Goal: Task Accomplishment & Management: Use online tool/utility

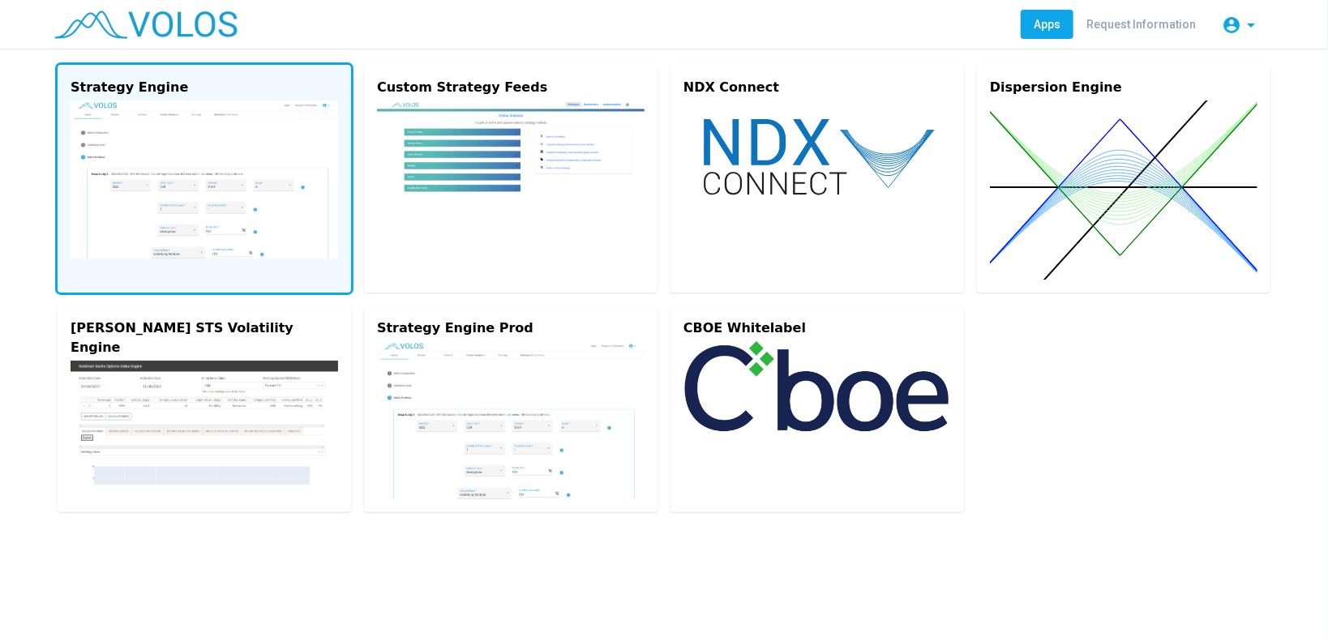
click at [175, 219] on img at bounding box center [204, 179] width 267 height 158
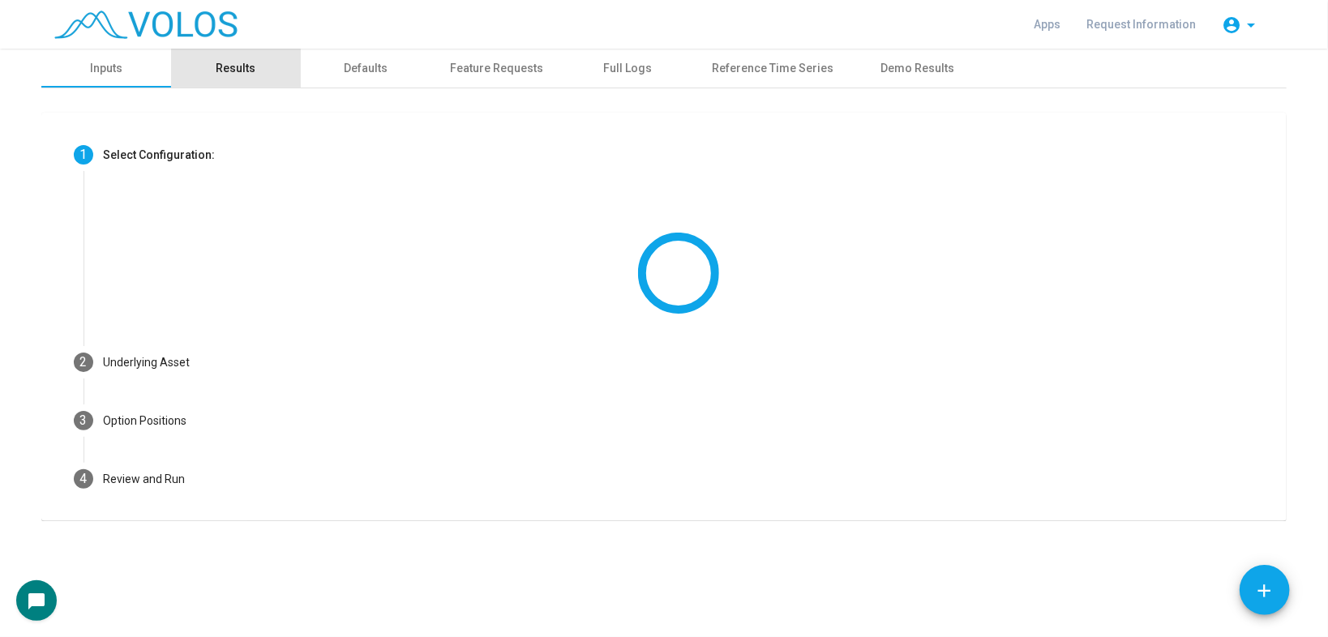
click at [233, 64] on div "Results" at bounding box center [236, 68] width 40 height 17
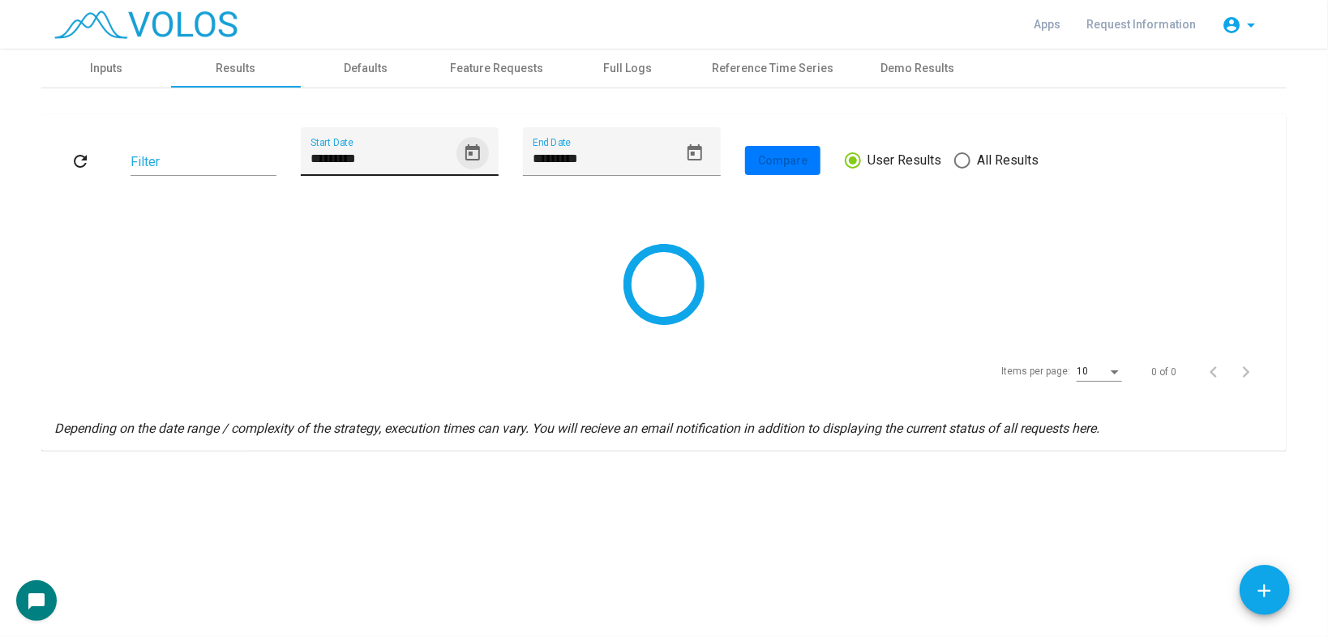
click at [468, 148] on icon "Open calendar" at bounding box center [472, 152] width 15 height 16
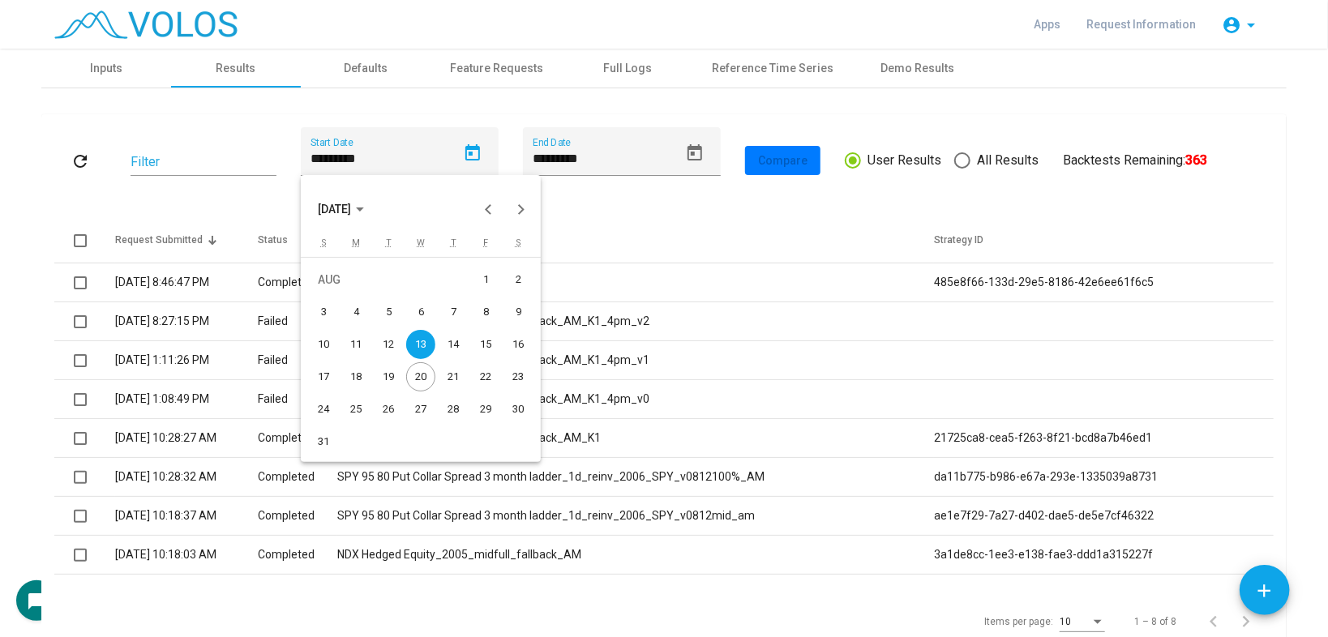
click at [352, 205] on span "AUG 2025" at bounding box center [335, 209] width 33 height 13
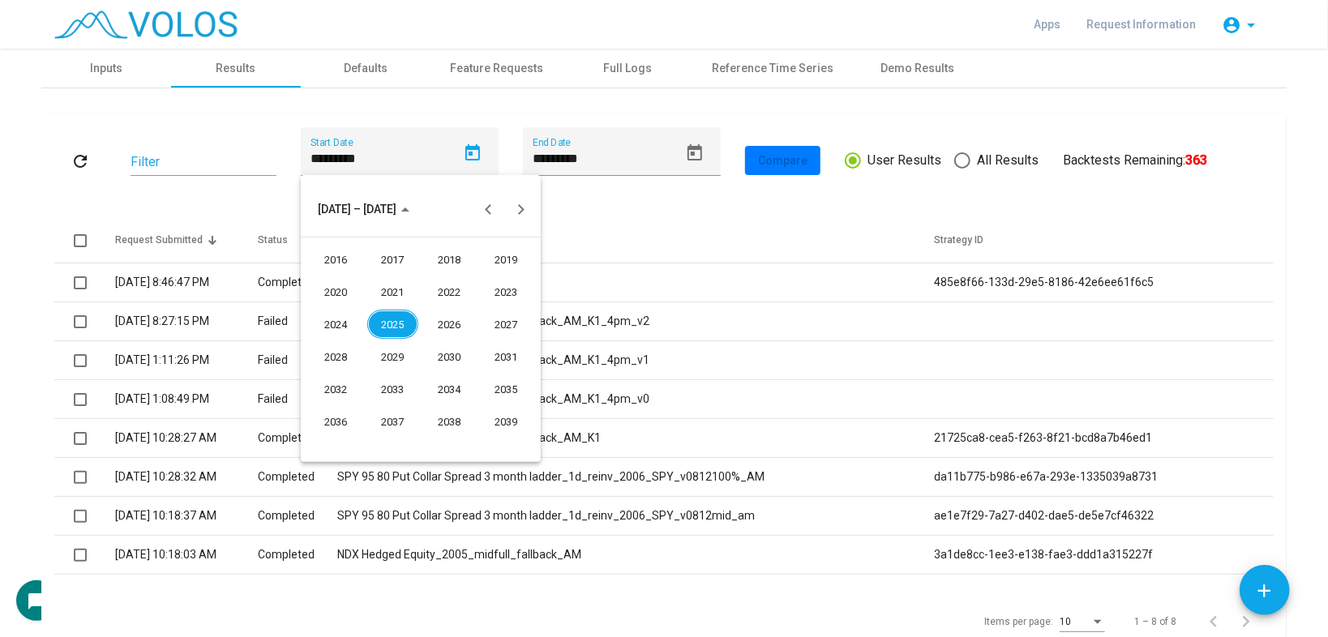
click at [386, 325] on div "2025" at bounding box center [392, 324] width 51 height 29
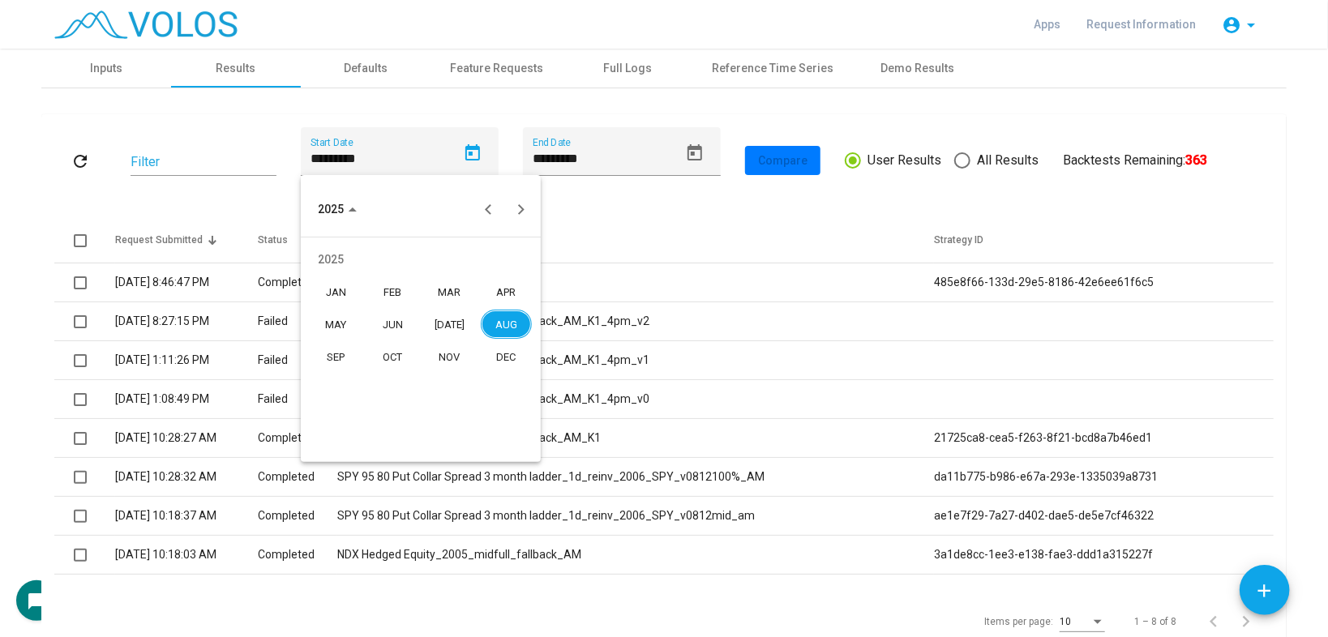
click at [331, 283] on div "JAN" at bounding box center [335, 291] width 51 height 29
click at [413, 282] on div "1" at bounding box center [420, 279] width 29 height 29
type input "********"
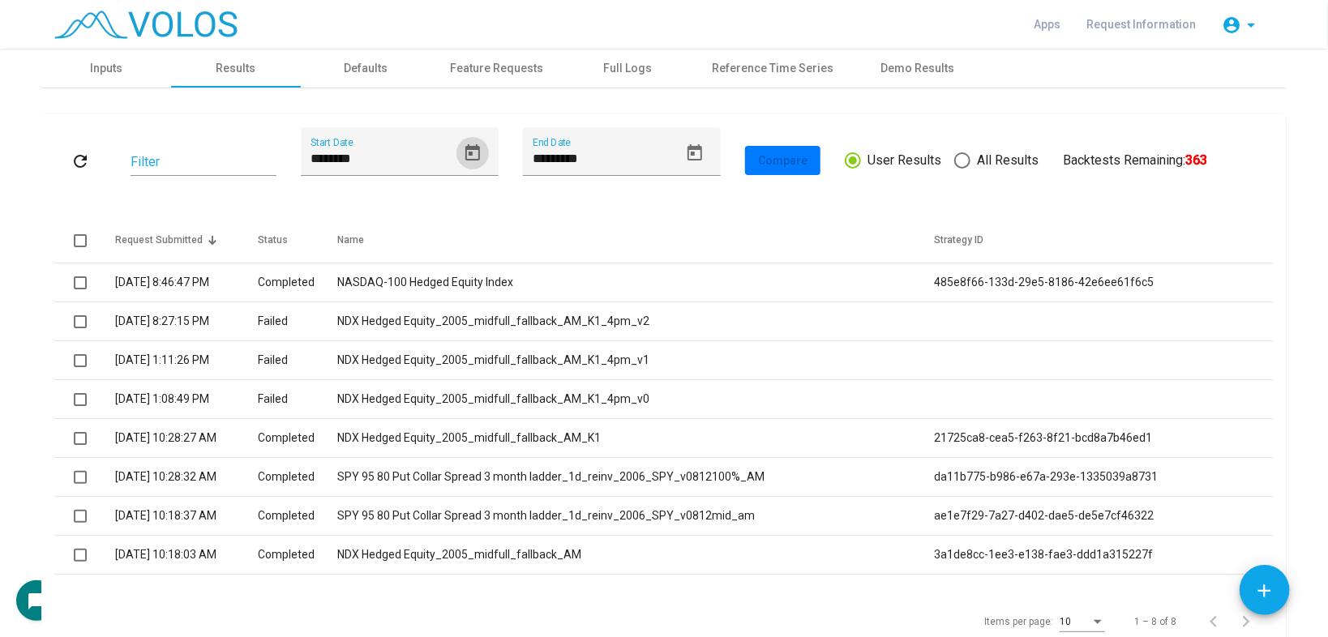
click at [78, 154] on mat-icon "refresh" at bounding box center [80, 161] width 19 height 19
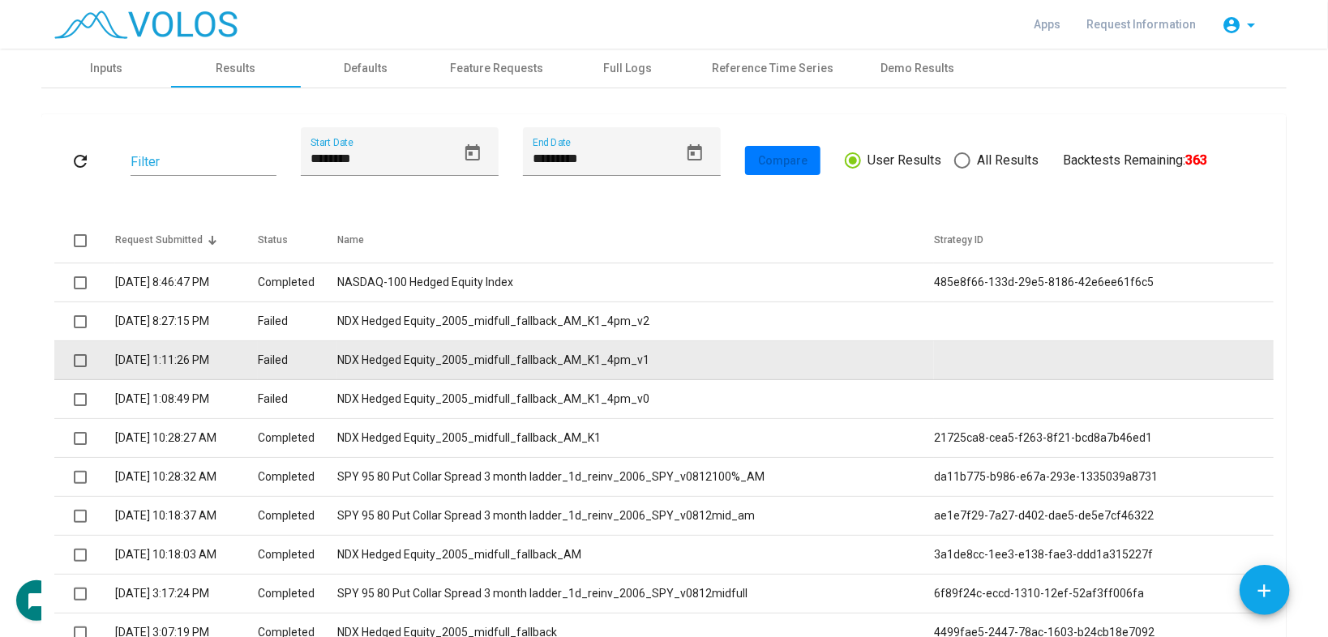
scroll to position [205, 0]
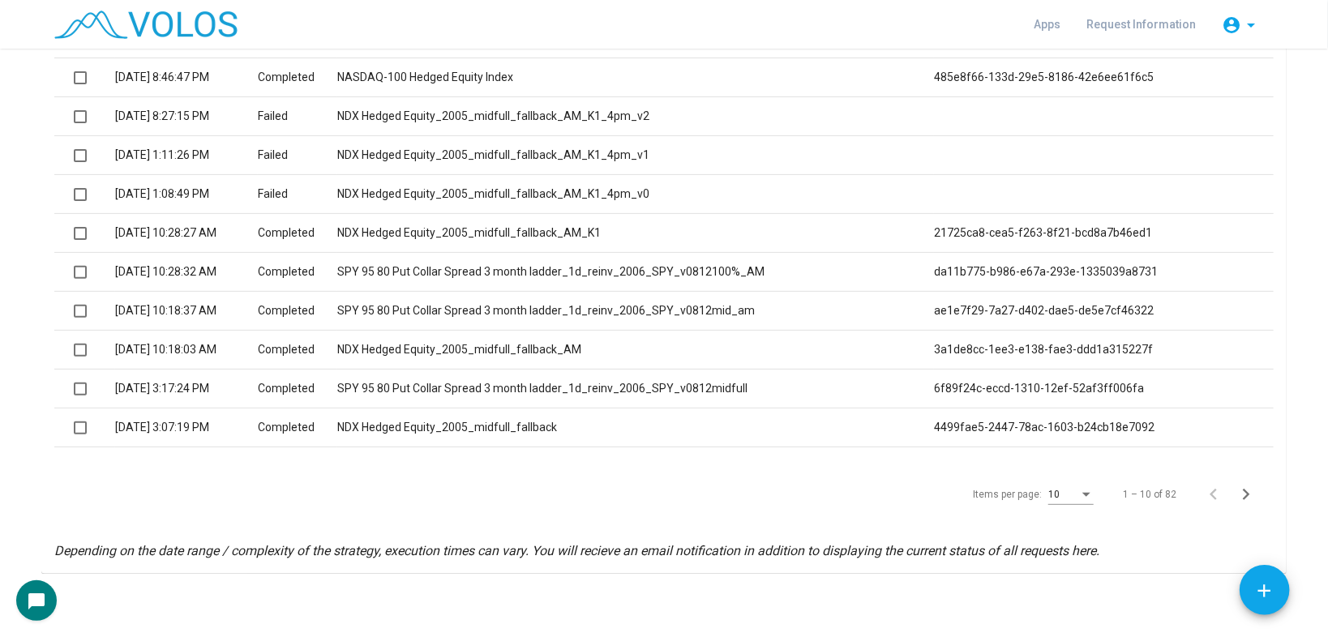
click at [1050, 486] on div "10" at bounding box center [1070, 491] width 45 height 28
click at [1062, 489] on span "100" at bounding box center [1067, 484] width 45 height 29
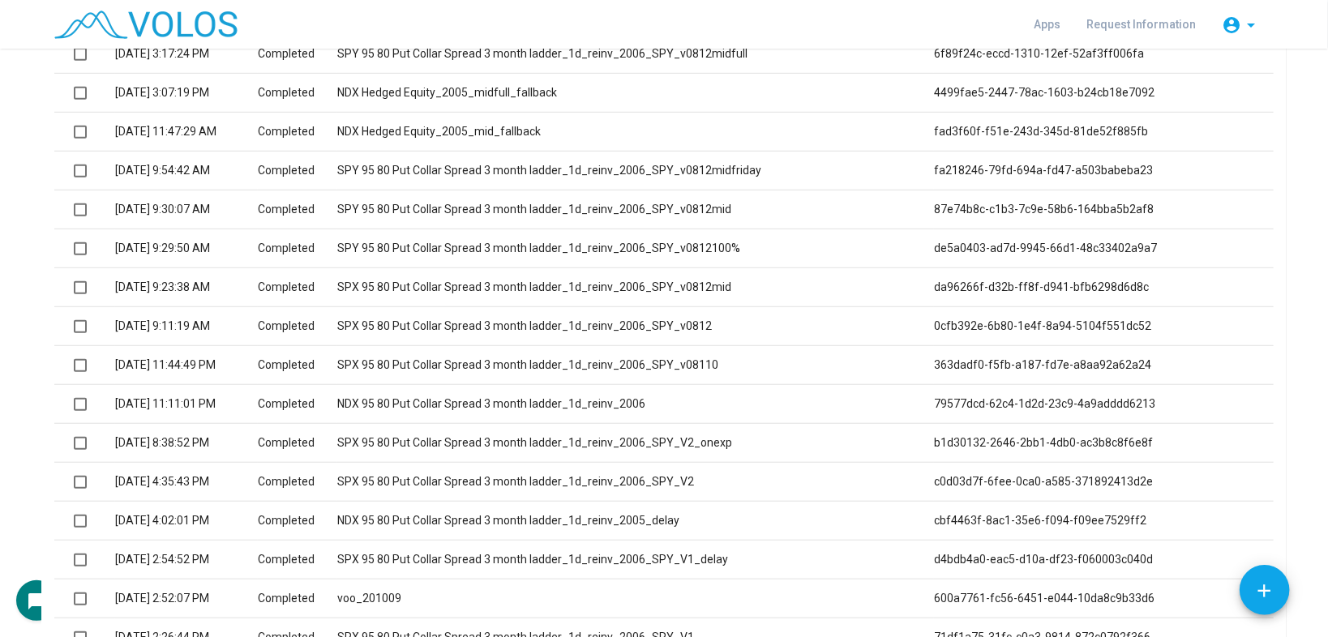
scroll to position [0, 0]
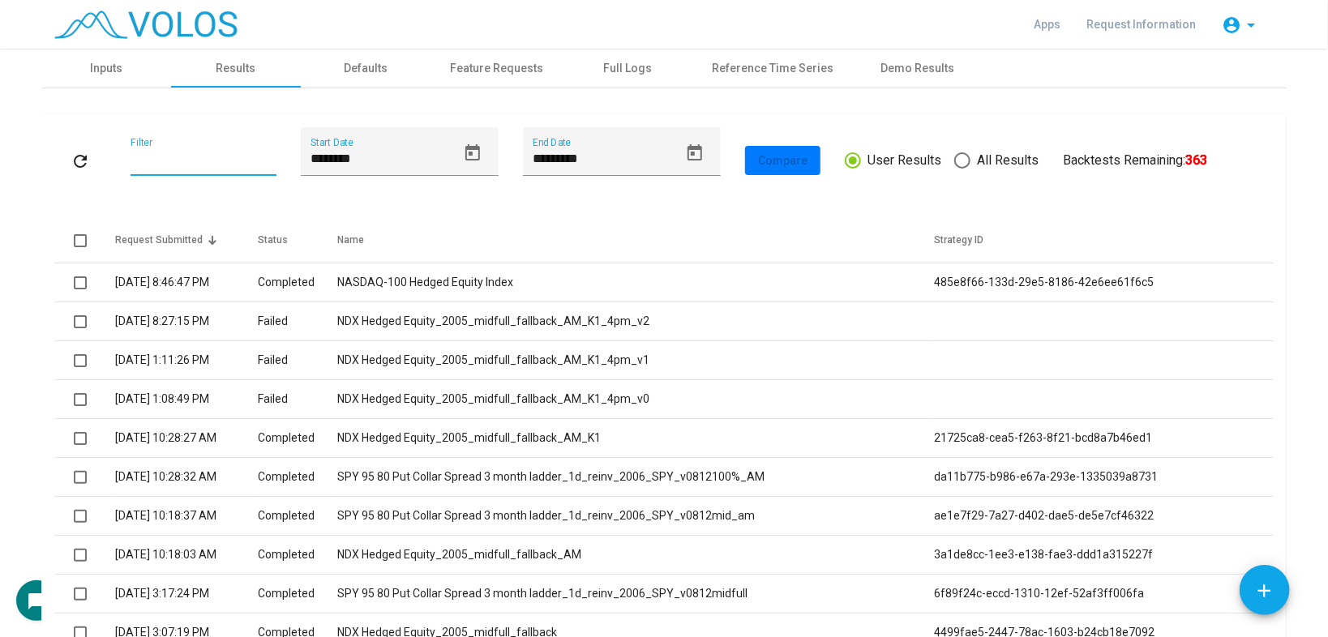
click at [156, 162] on input "Filter" at bounding box center [203, 162] width 146 height 15
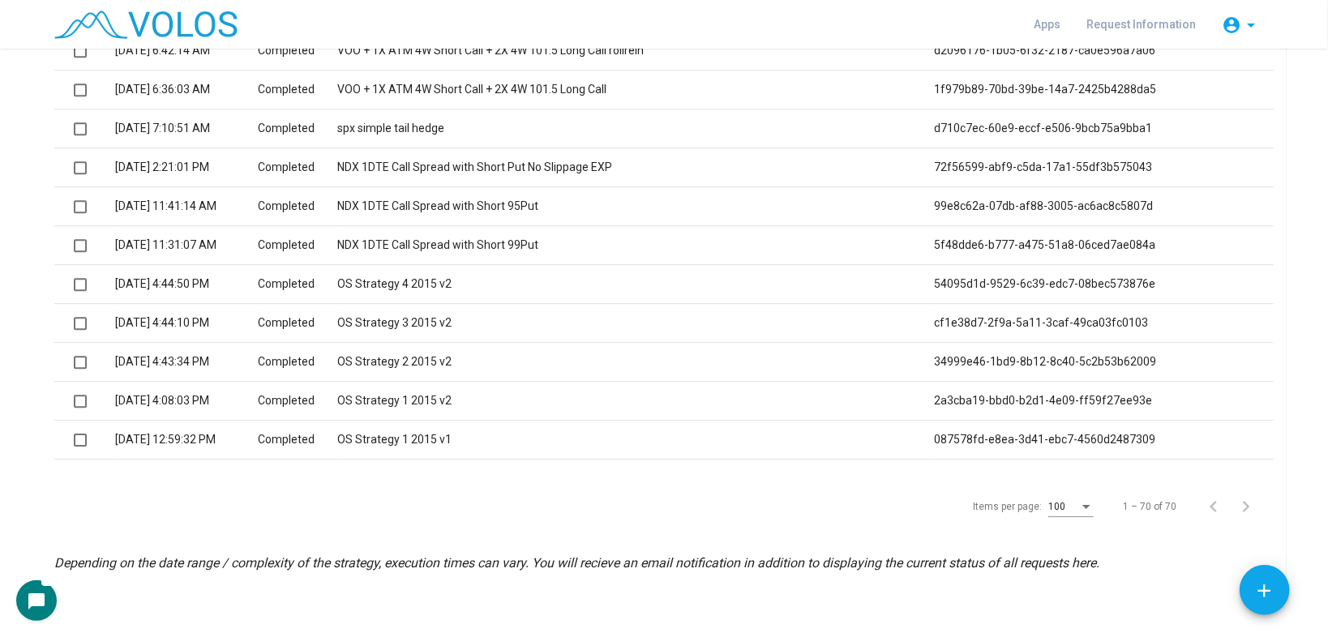
scroll to position [2529, 0]
type input "***"
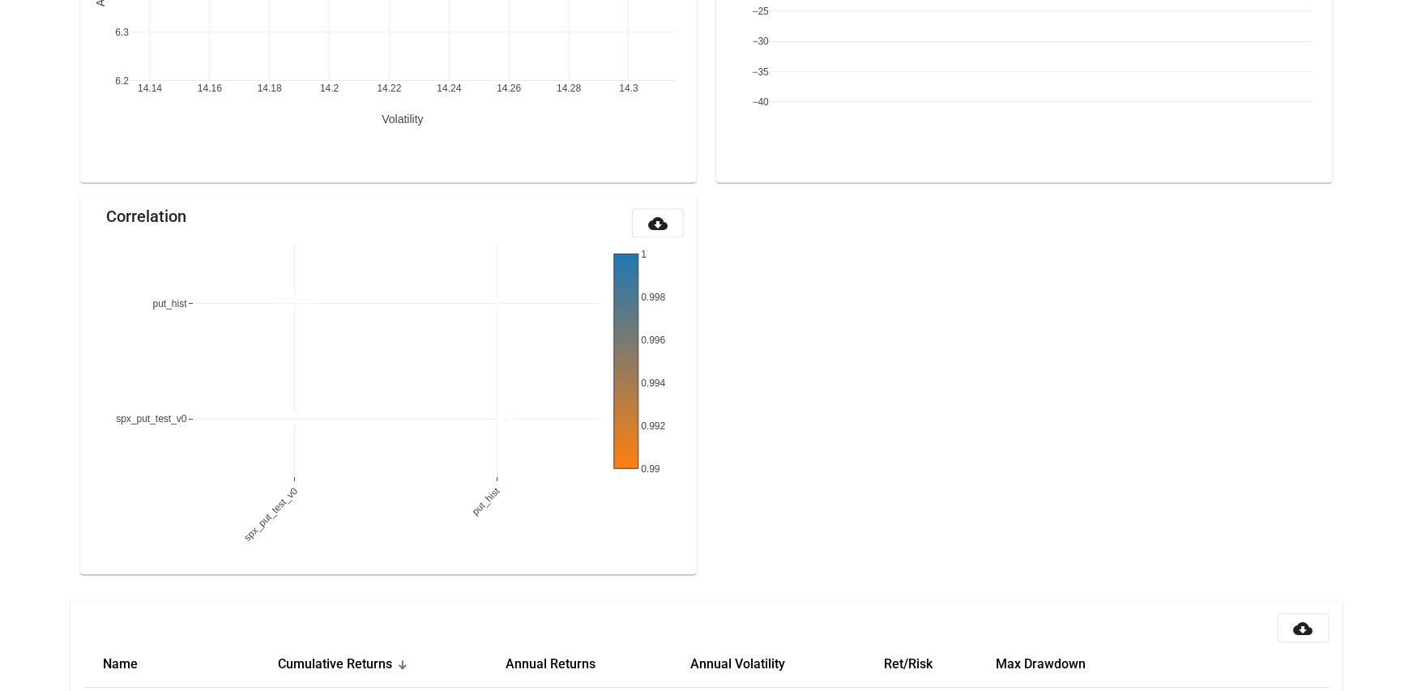
scroll to position [1690, 0]
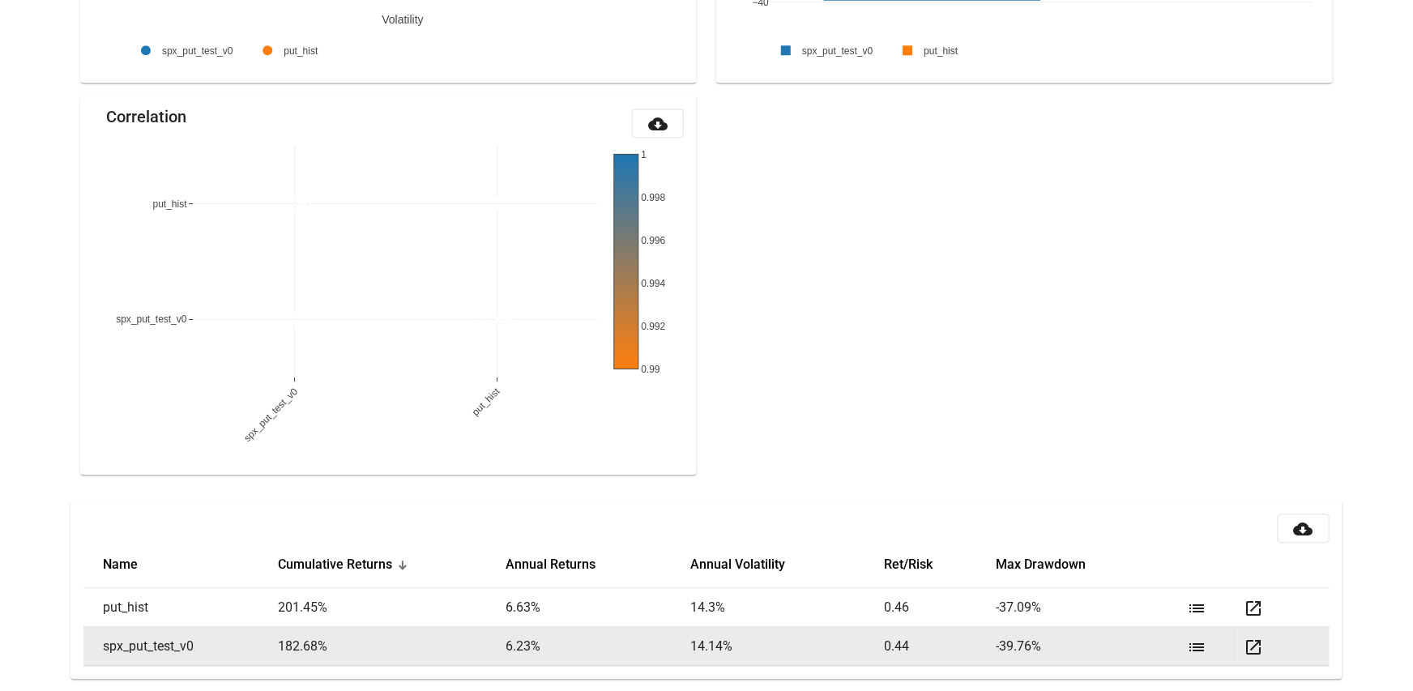
click at [1204, 636] on mat-icon "list" at bounding box center [1196, 647] width 19 height 19
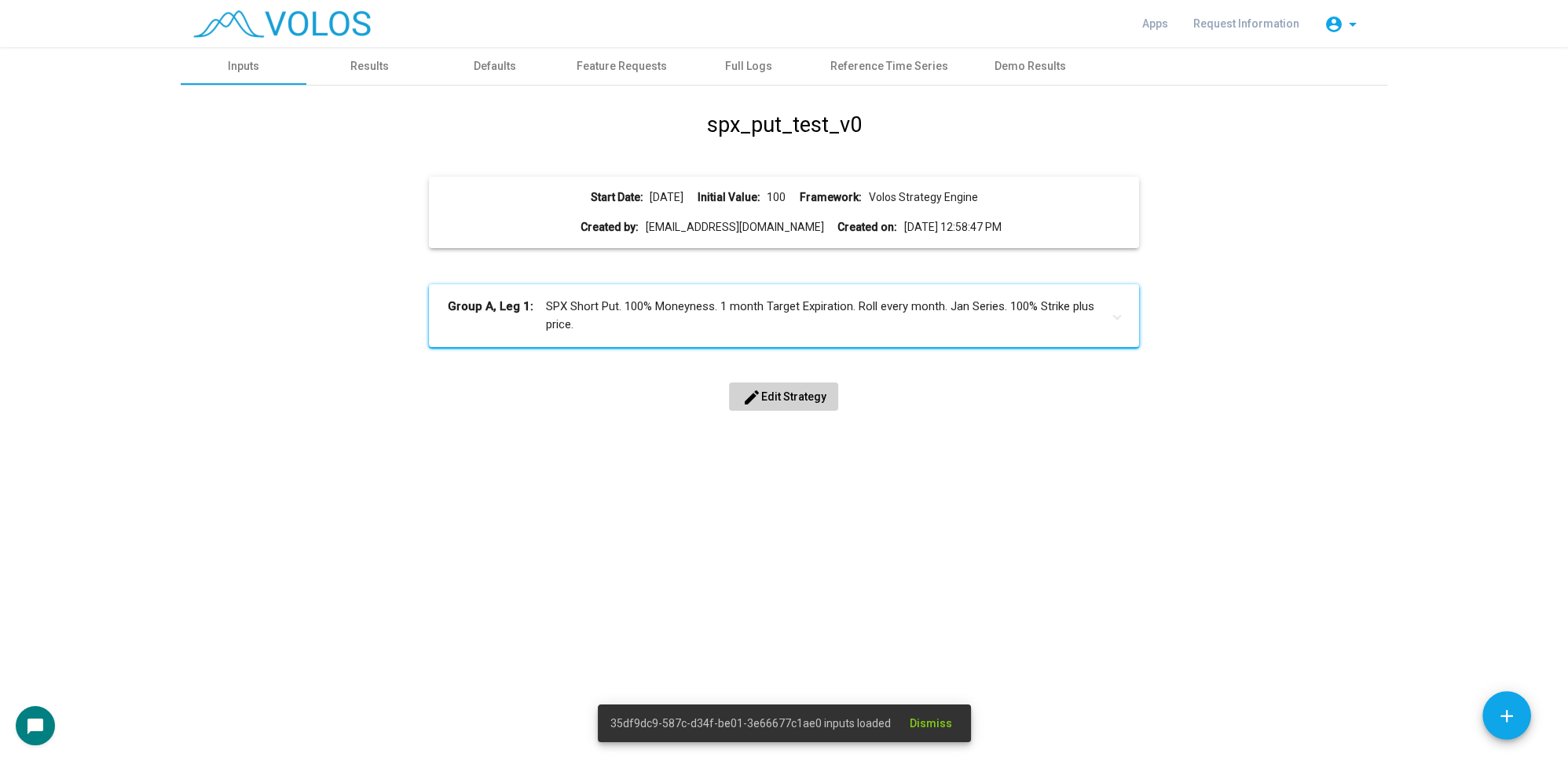
click at [769, 388] on button "edit Edit Strategy" at bounding box center [783, 396] width 110 height 28
